Goal: Task Accomplishment & Management: Use online tool/utility

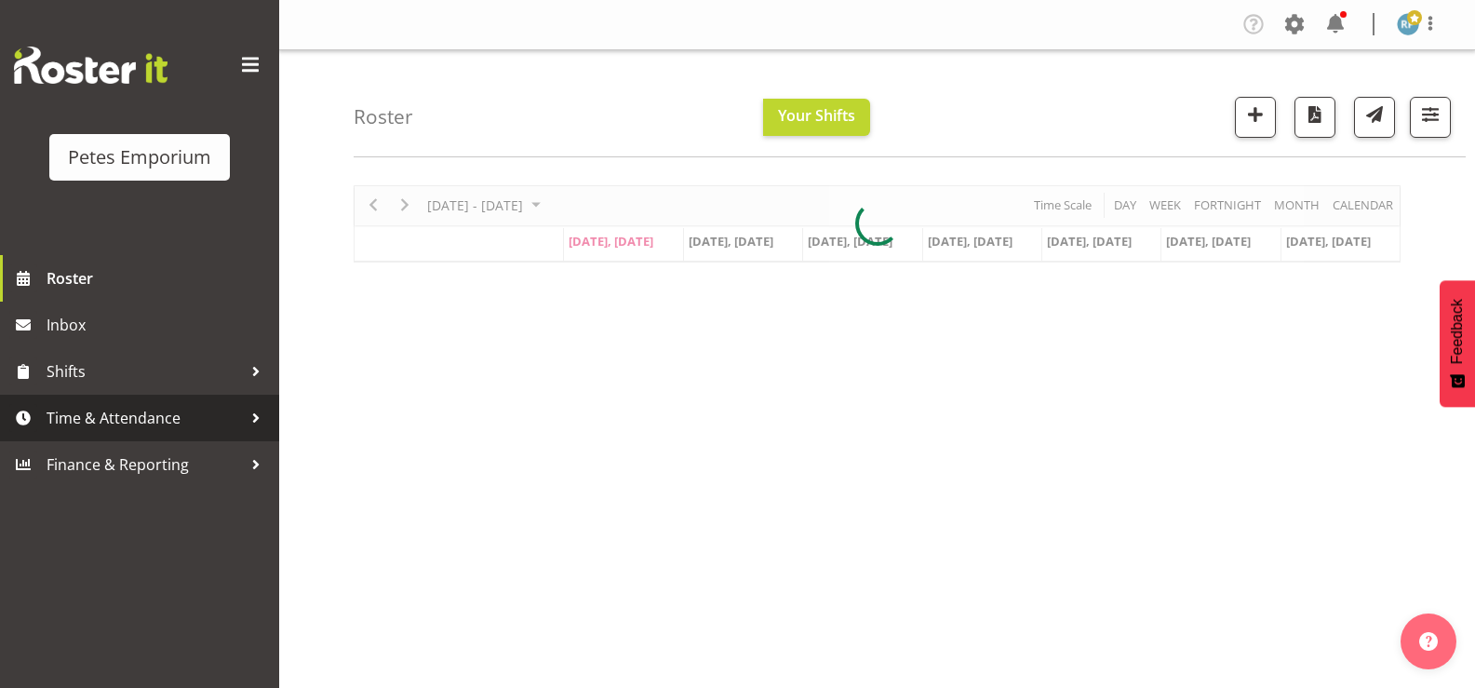
click at [115, 424] on span "Time & Attendance" at bounding box center [144, 418] width 195 height 28
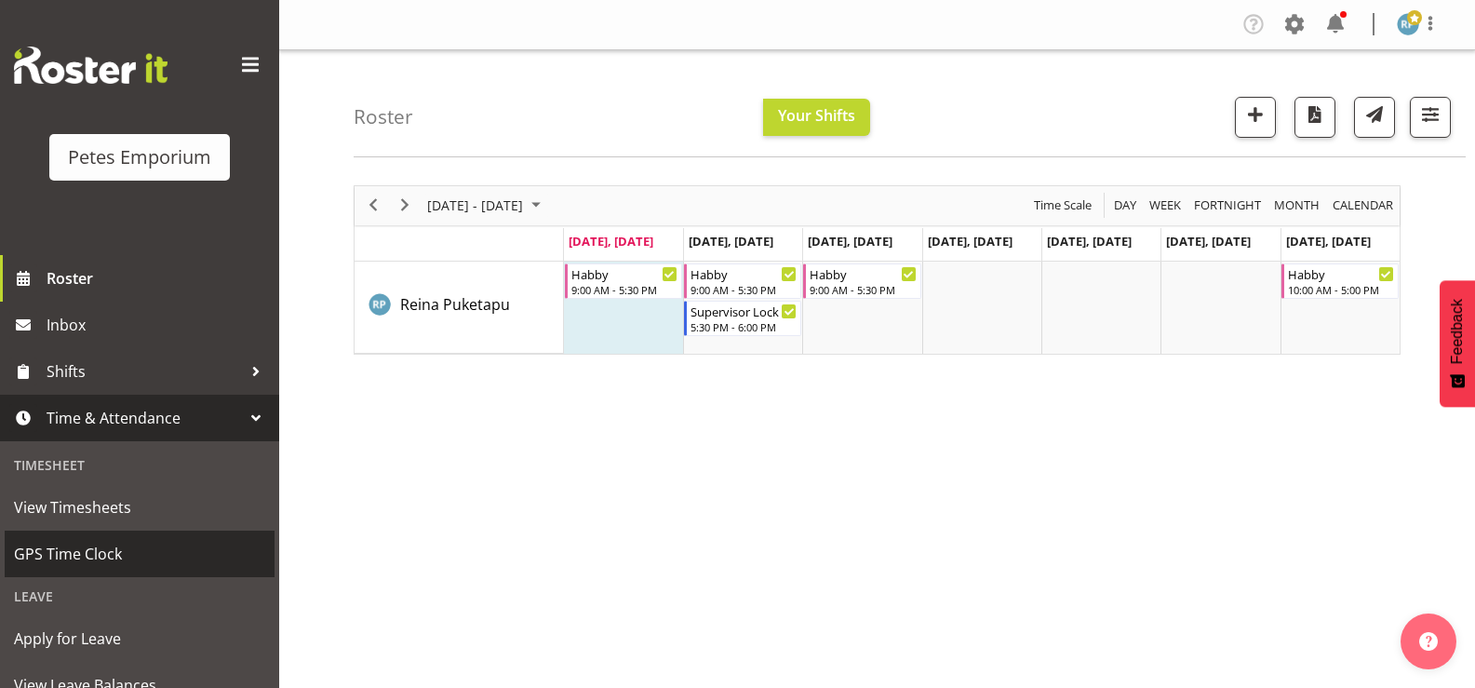
click at [78, 540] on span "GPS Time Clock" at bounding box center [139, 554] width 251 height 28
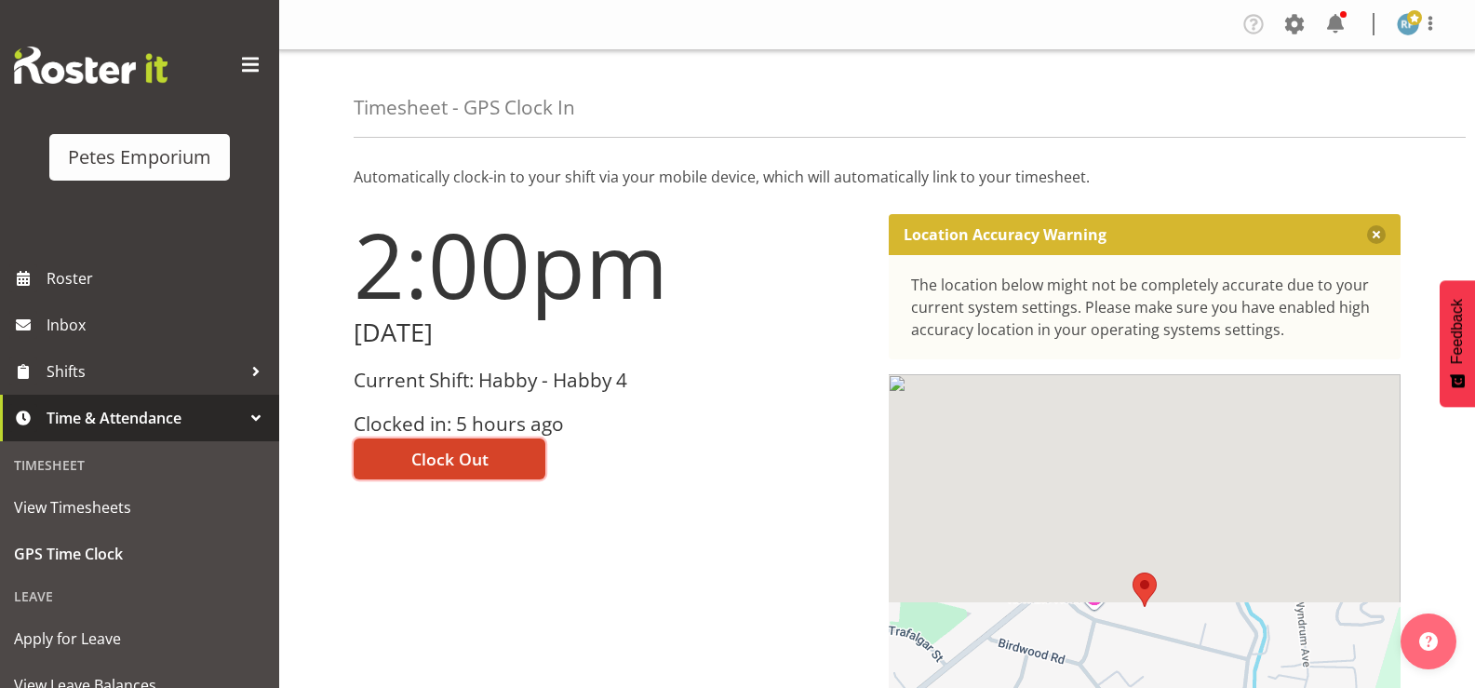
click at [439, 460] on span "Clock Out" at bounding box center [449, 459] width 77 height 24
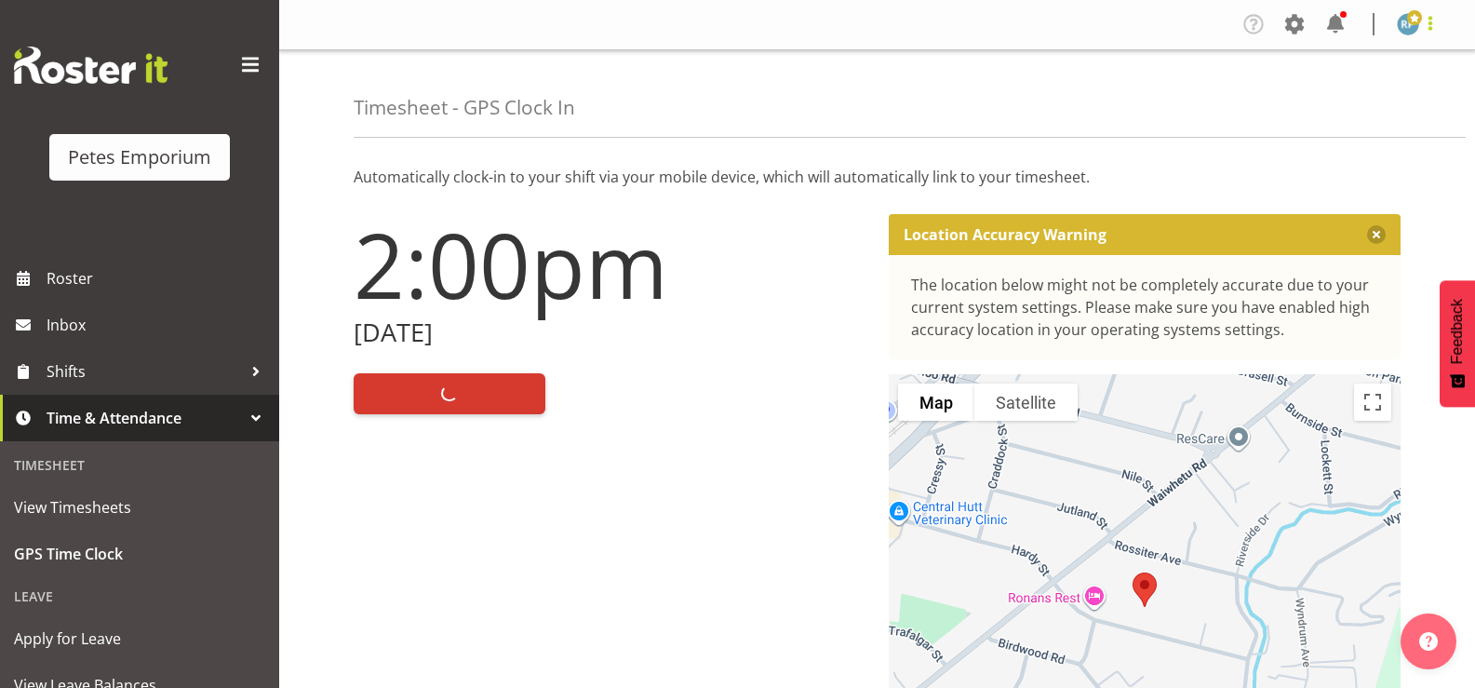
click at [1423, 19] on span at bounding box center [1430, 23] width 22 height 22
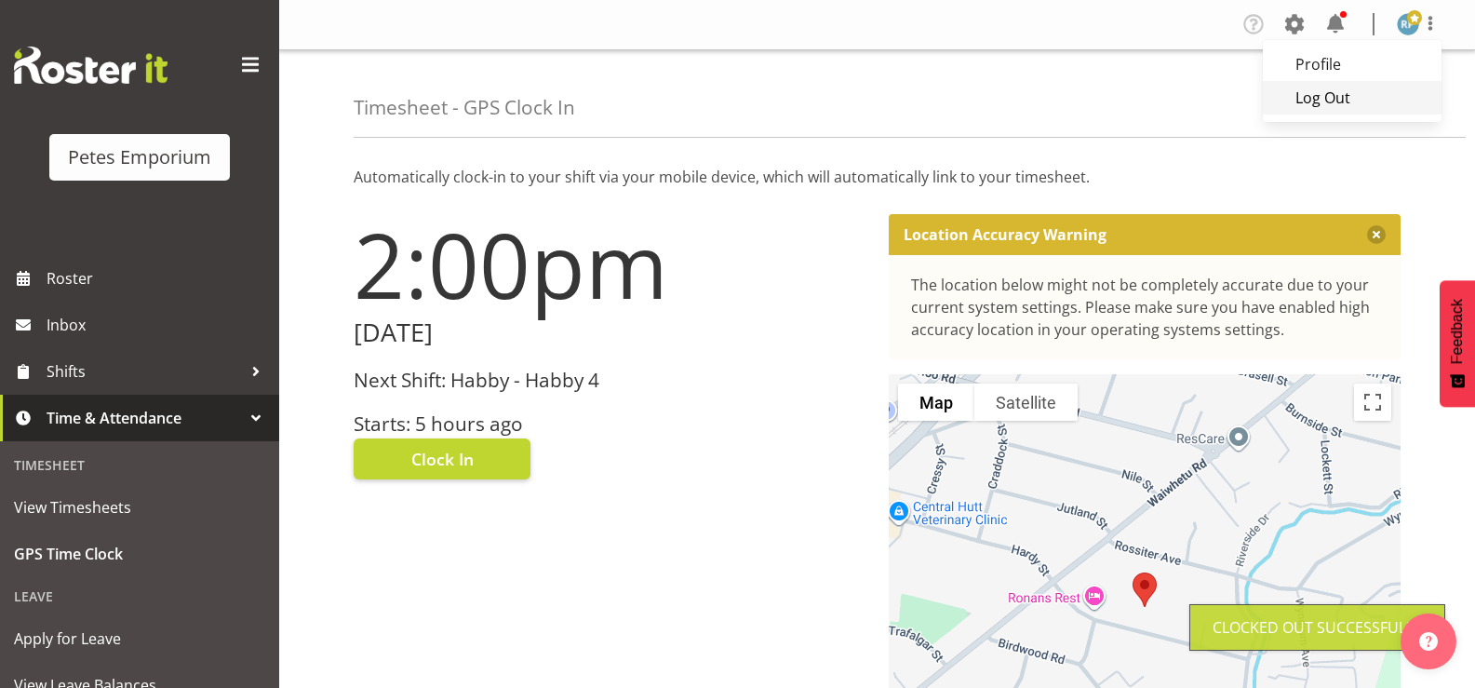
click at [1357, 103] on link "Log Out" at bounding box center [1352, 98] width 179 height 34
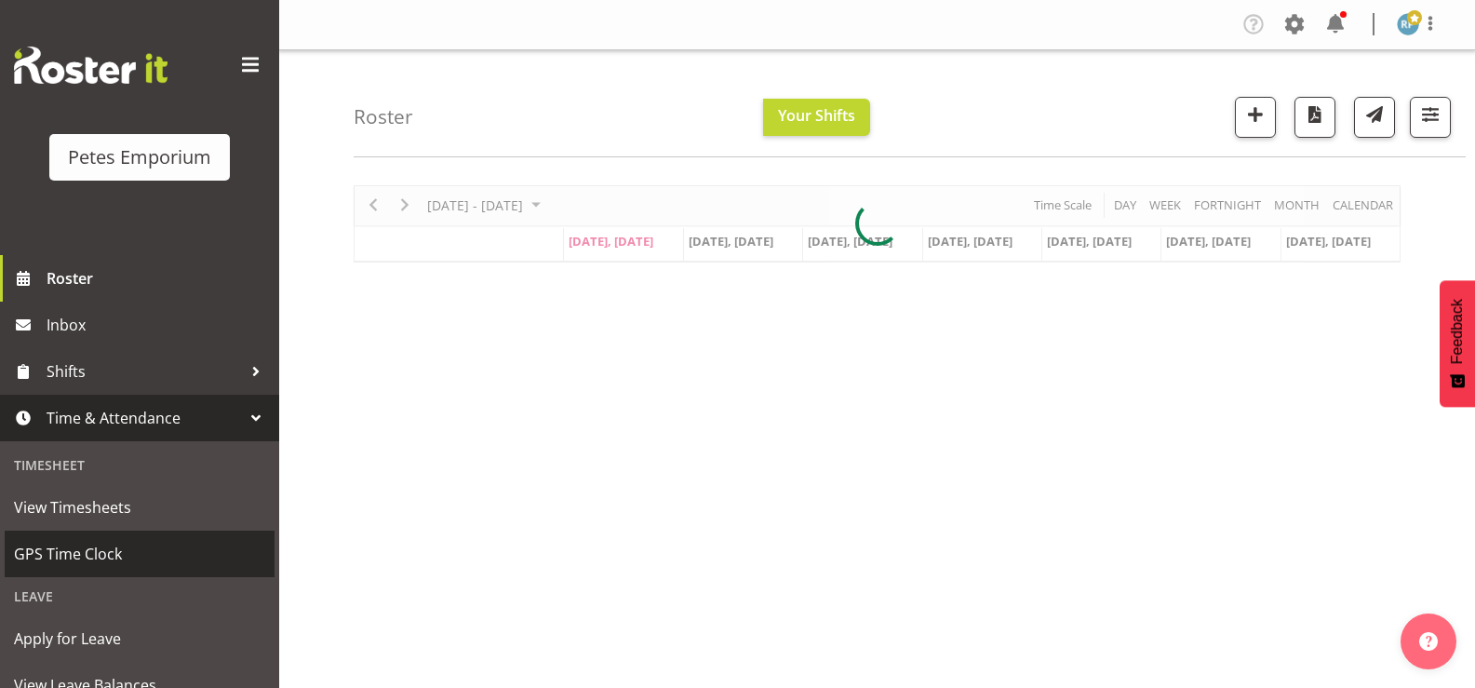
click at [101, 565] on span "GPS Time Clock" at bounding box center [139, 554] width 251 height 28
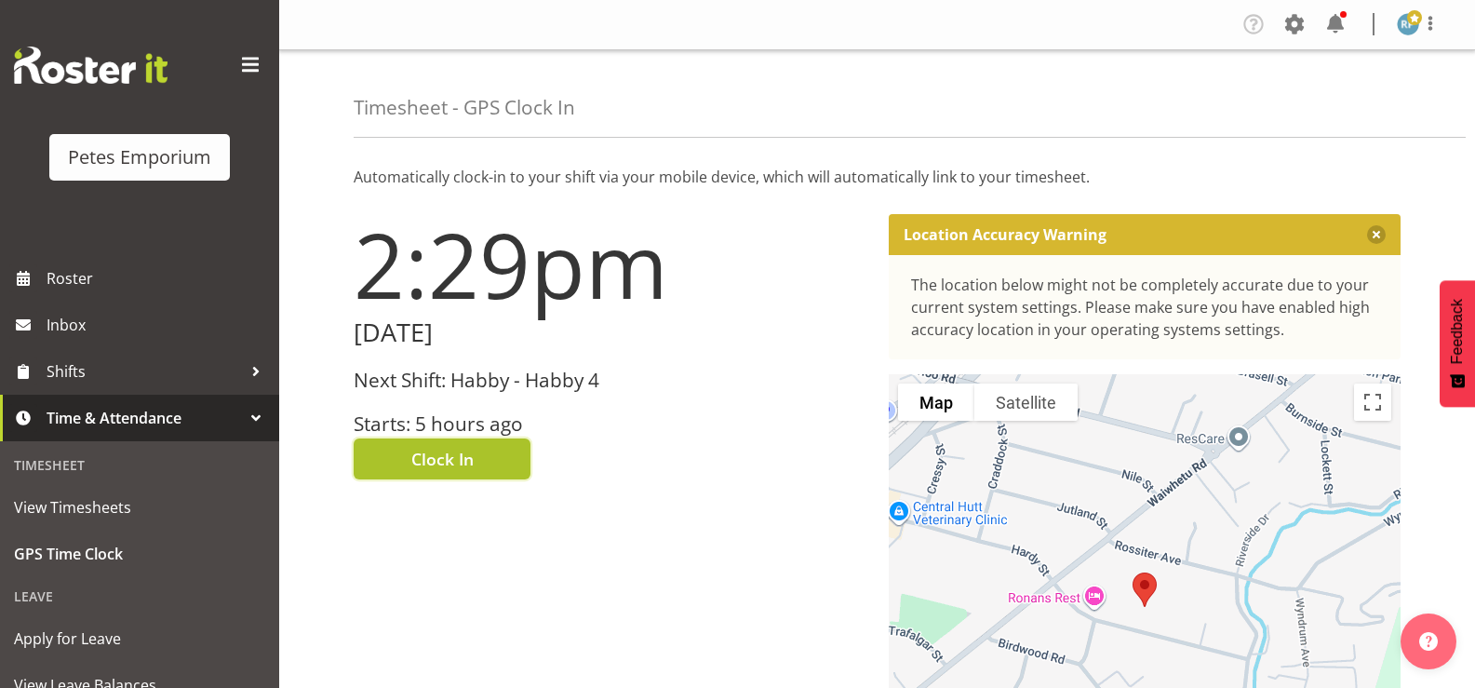
click at [488, 471] on button "Clock In" at bounding box center [442, 458] width 177 height 41
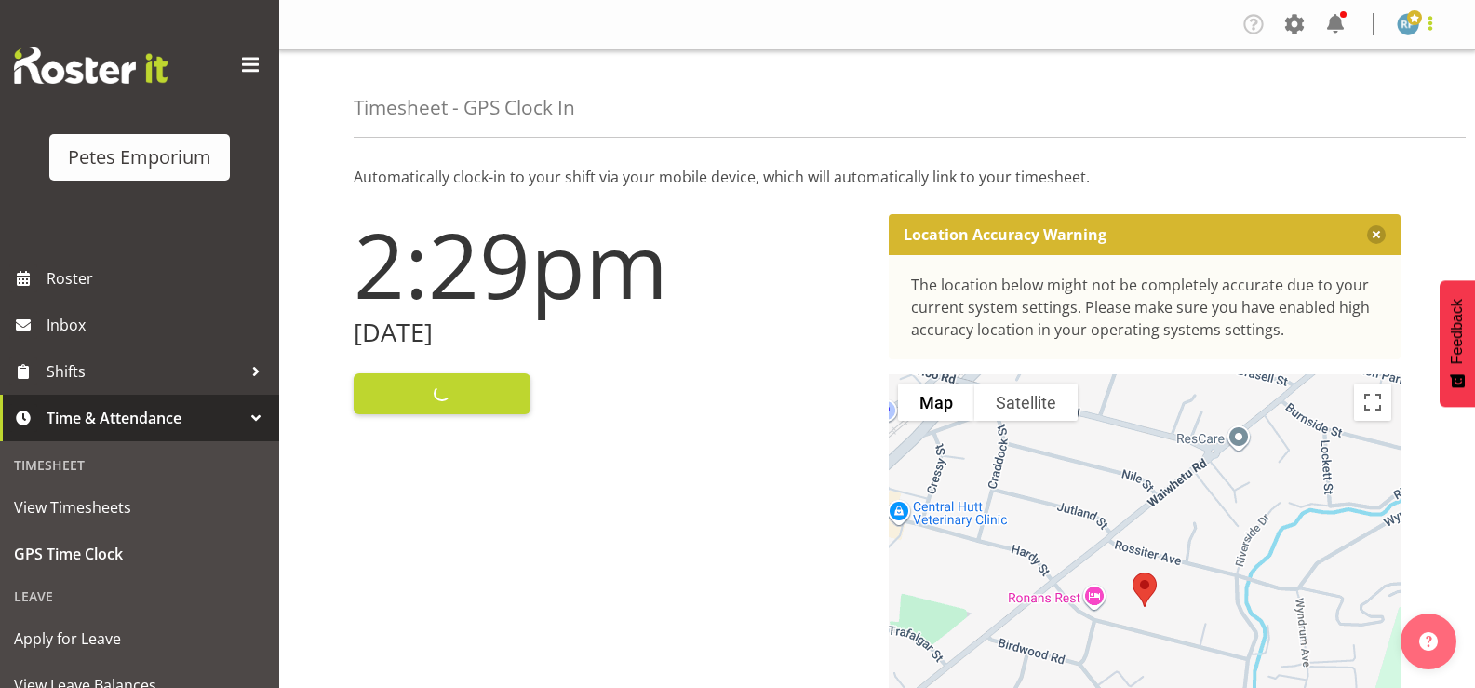
click at [1424, 22] on span at bounding box center [1430, 23] width 22 height 22
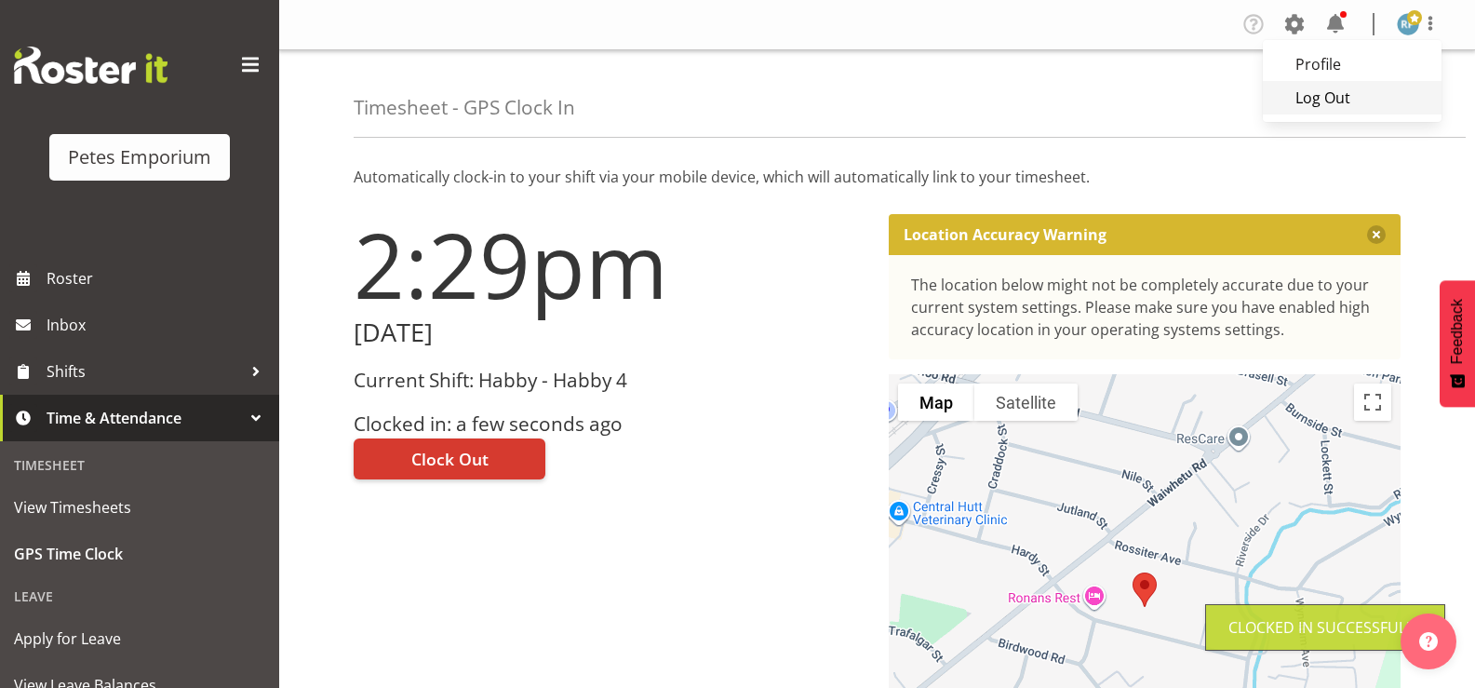
click at [1344, 107] on link "Log Out" at bounding box center [1352, 98] width 179 height 34
